Goal: Obtain resource: Download file/media

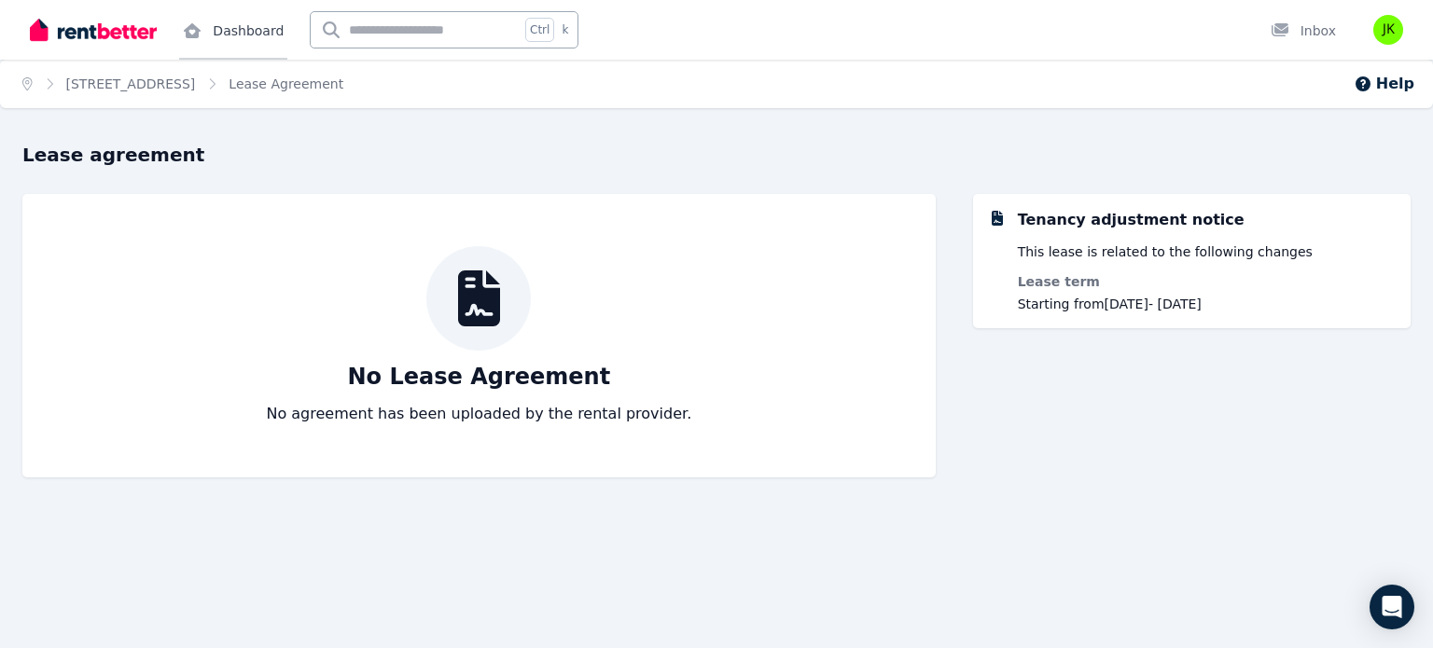
click at [205, 51] on link "Dashboard" at bounding box center [233, 30] width 108 height 60
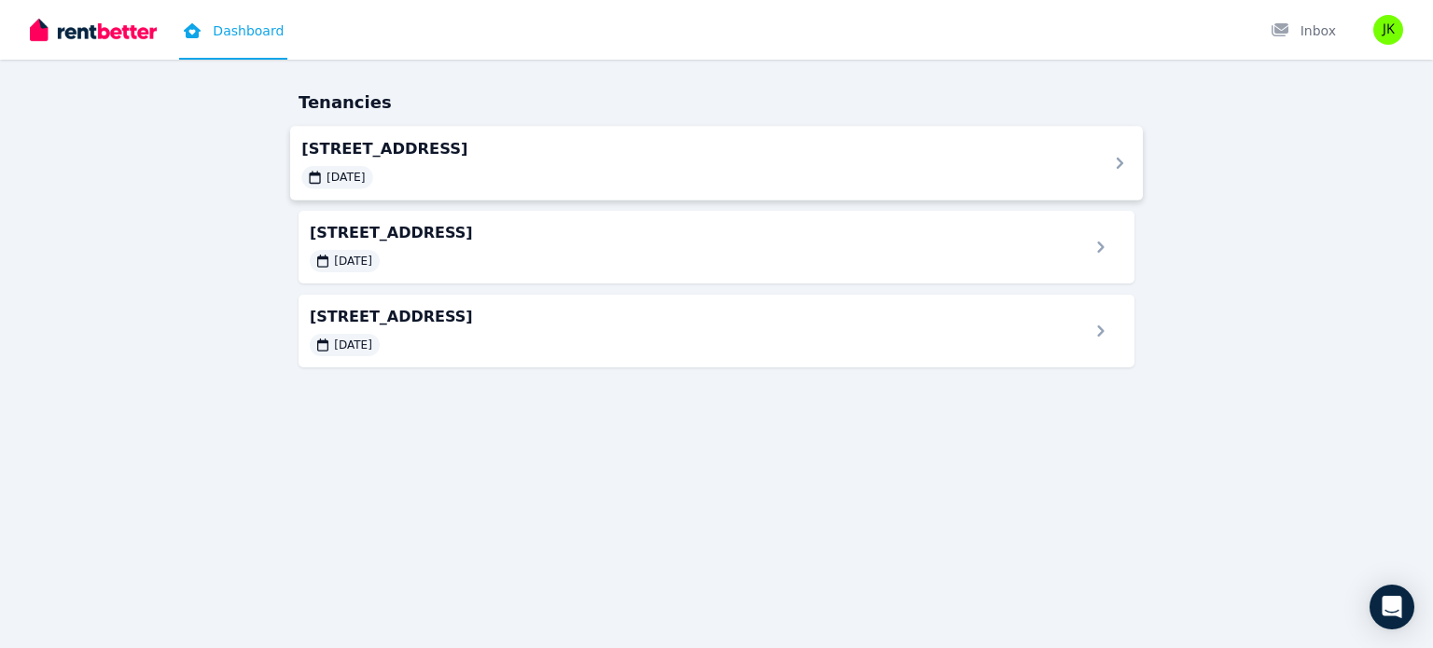
click at [501, 158] on span "[STREET_ADDRESS]" at bounding box center [693, 148] width 784 height 22
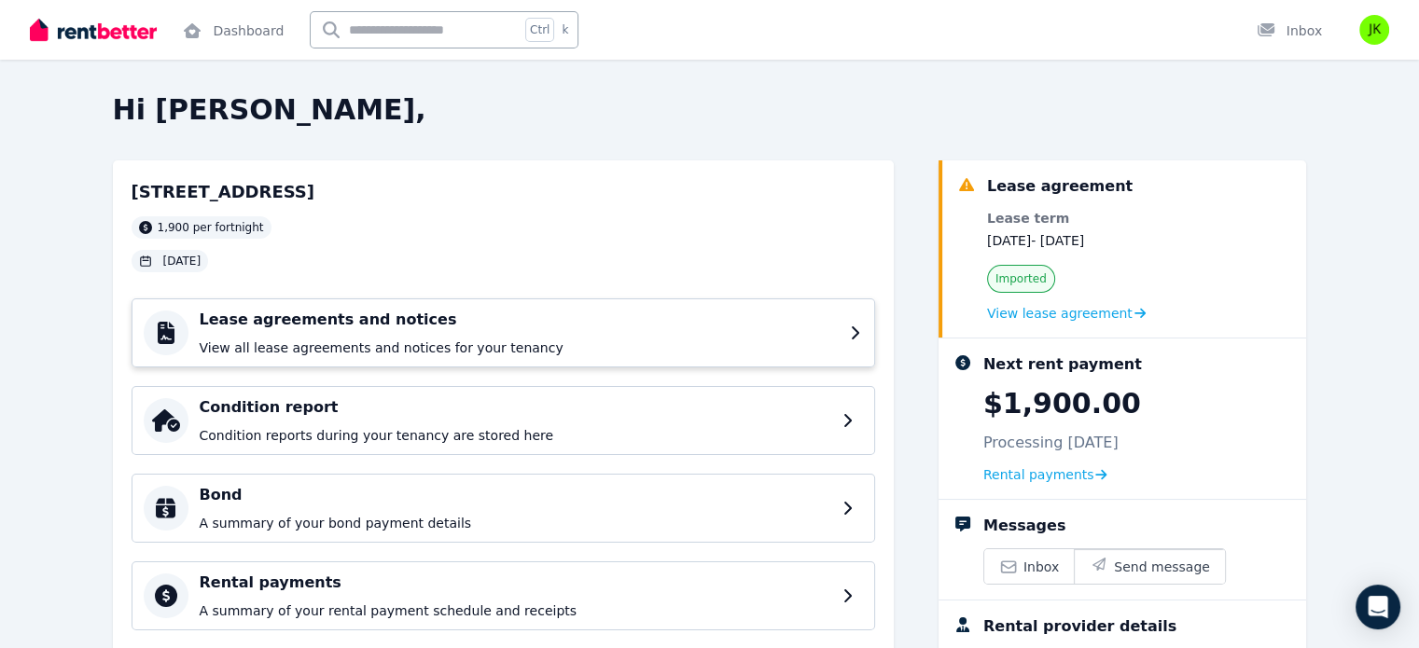
click at [596, 362] on div "Lease agreements and notices View all lease agreements and notices for your ten…" at bounding box center [503, 332] width 743 height 69
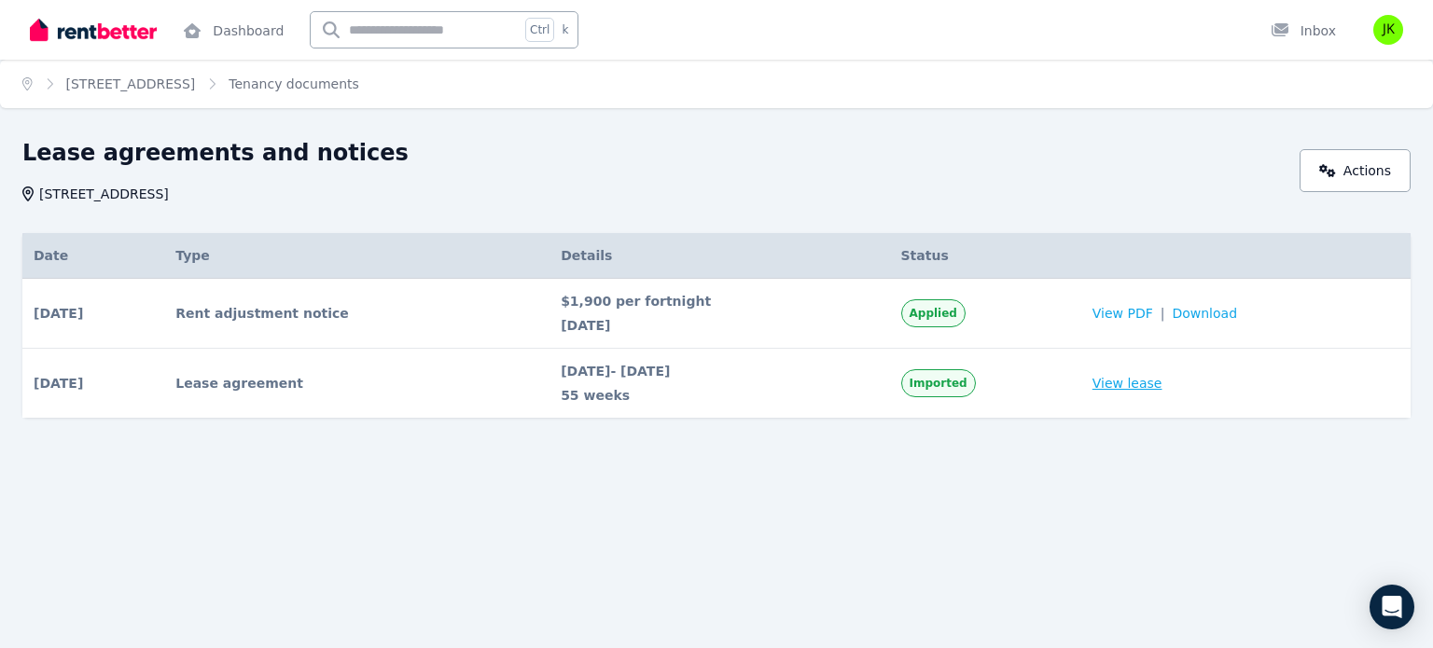
click at [1127, 383] on link "View lease" at bounding box center [1127, 383] width 70 height 19
